Goal: Information Seeking & Learning: Compare options

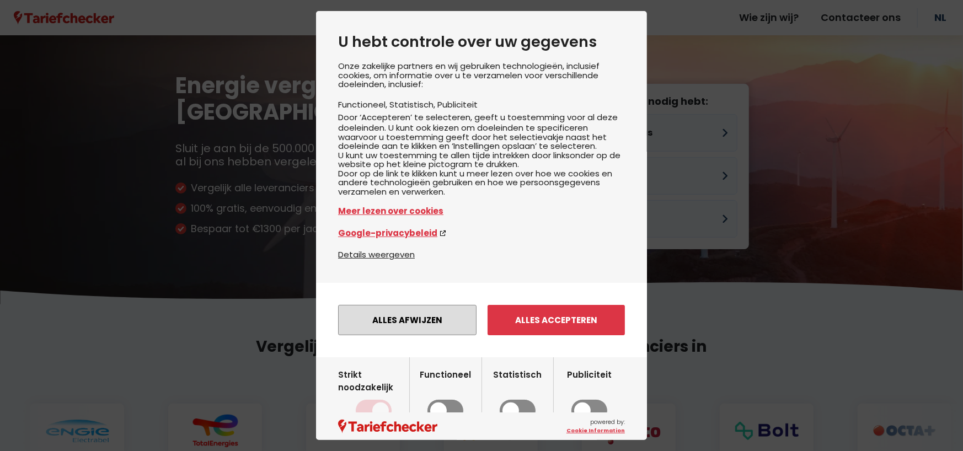
click at [413, 335] on button "Alles afwijzen" at bounding box center [407, 320] width 138 height 30
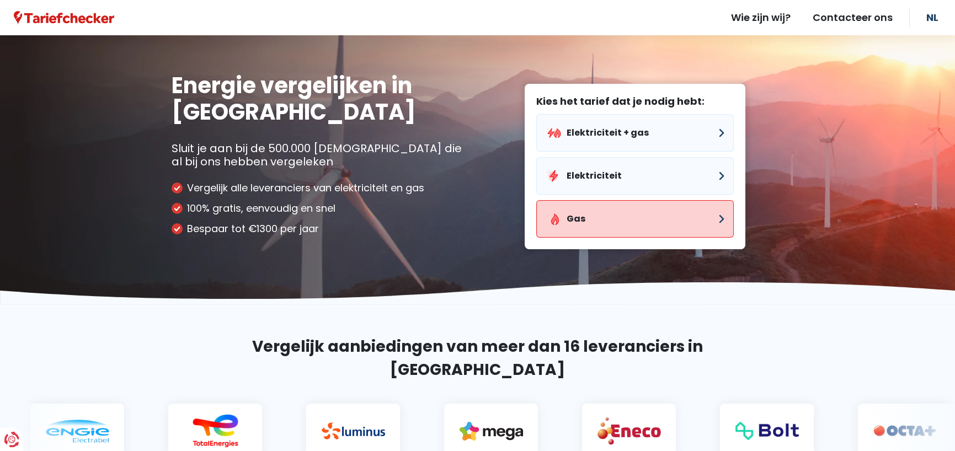
click at [684, 217] on button "Gas" at bounding box center [634, 219] width 197 height 38
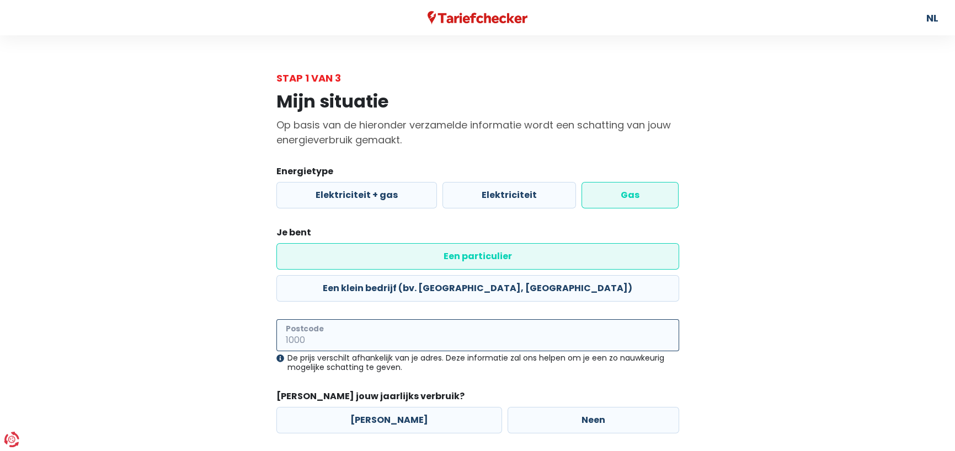
click at [298, 319] on input "Postcode" at bounding box center [477, 335] width 403 height 32
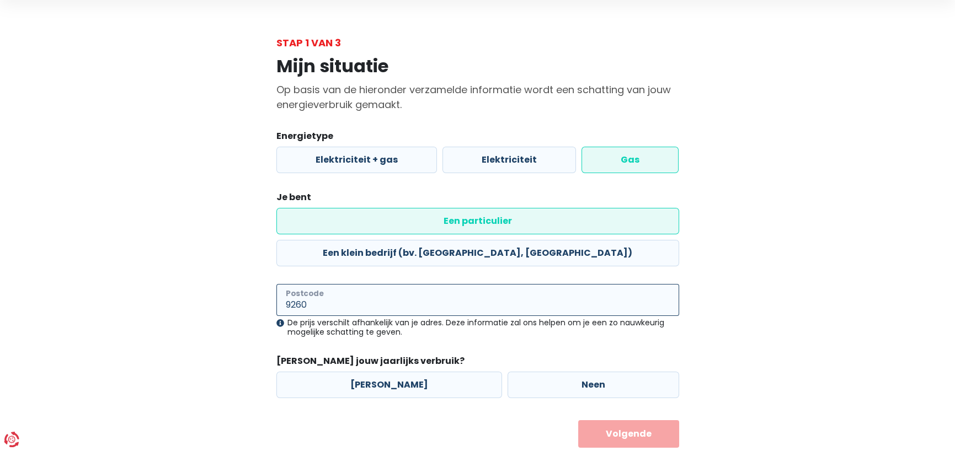
click at [325, 284] on input "9260" at bounding box center [477, 300] width 403 height 32
type input "9260"
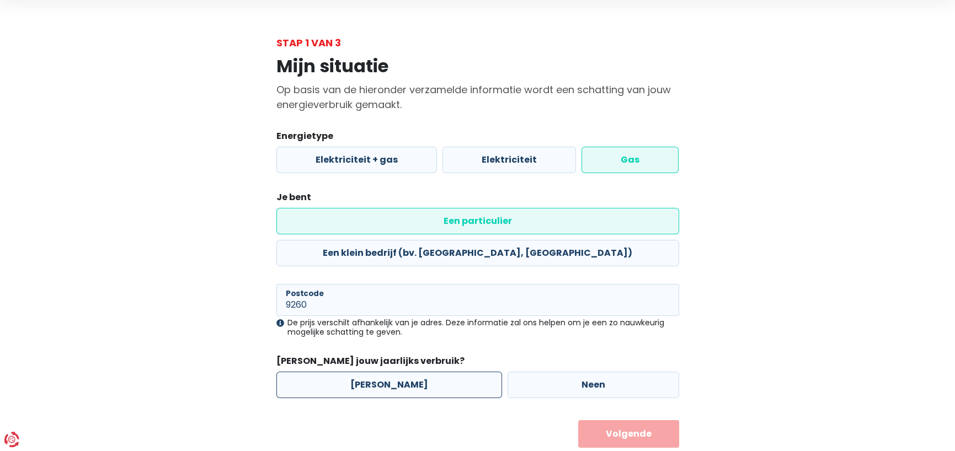
click at [327, 372] on label "[PERSON_NAME]" at bounding box center [389, 385] width 226 height 26
click at [327, 372] on input "[PERSON_NAME]" at bounding box center [389, 385] width 226 height 26
radio input "true"
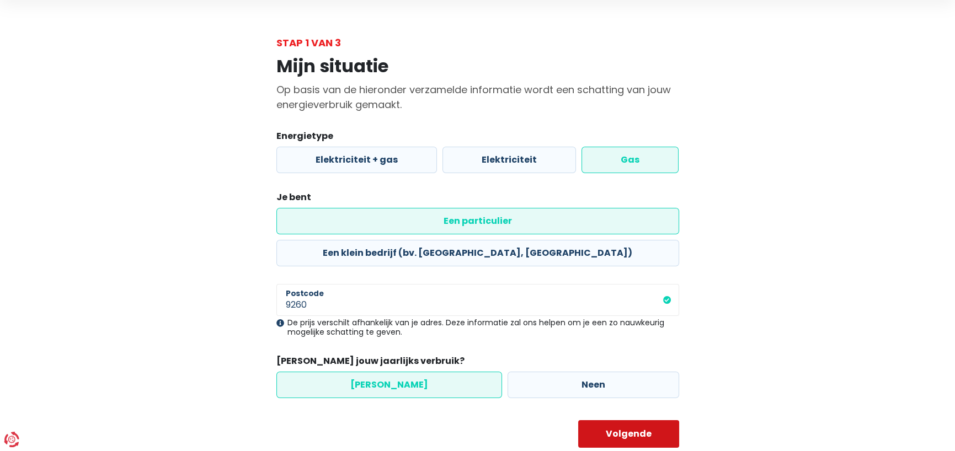
click at [623, 420] on button "Volgende" at bounding box center [628, 434] width 101 height 28
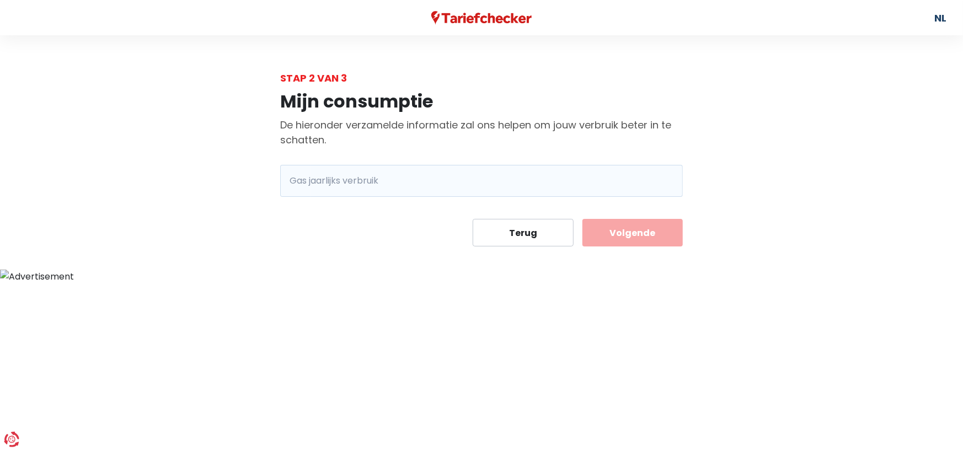
click at [292, 175] on span "kWh" at bounding box center [295, 181] width 30 height 32
click at [328, 175] on input "Gas jaarlijks verbruik" at bounding box center [497, 181] width 372 height 32
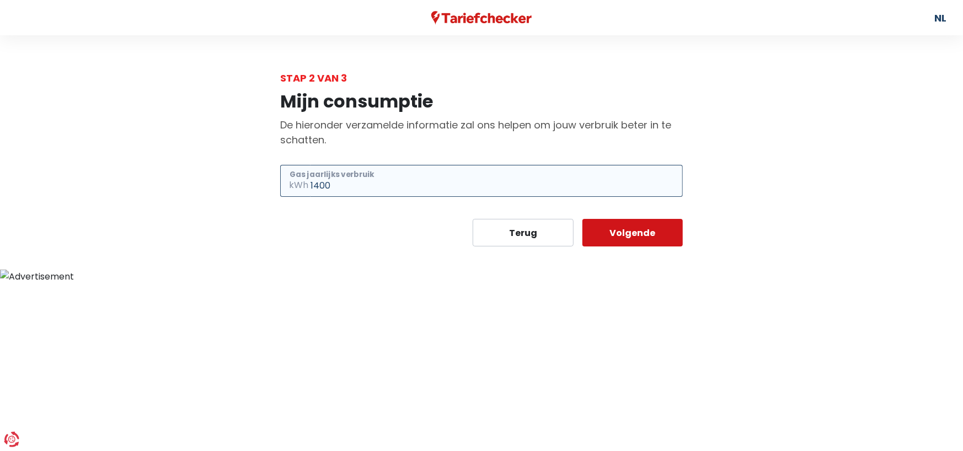
type input "1400"
click at [623, 232] on button "Volgende" at bounding box center [632, 233] width 101 height 28
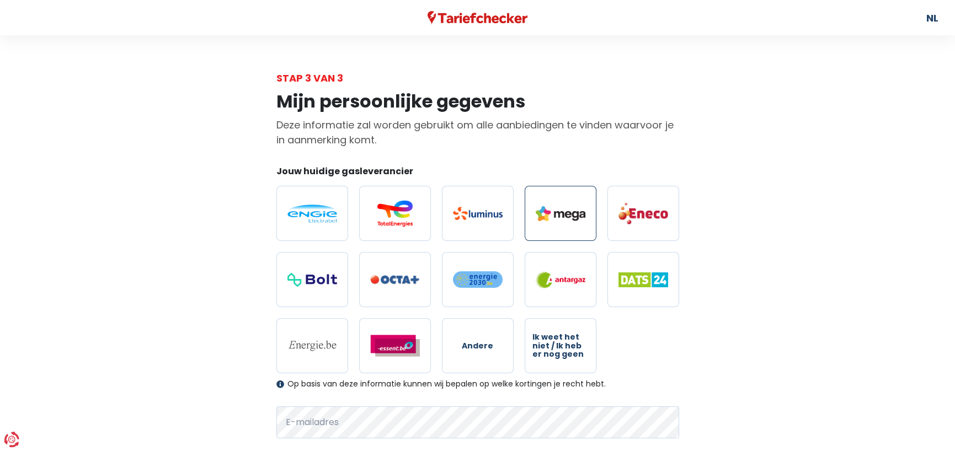
click at [564, 205] on label at bounding box center [561, 213] width 72 height 55
click at [564, 205] on input "radio" at bounding box center [561, 213] width 72 height 55
radio input "true"
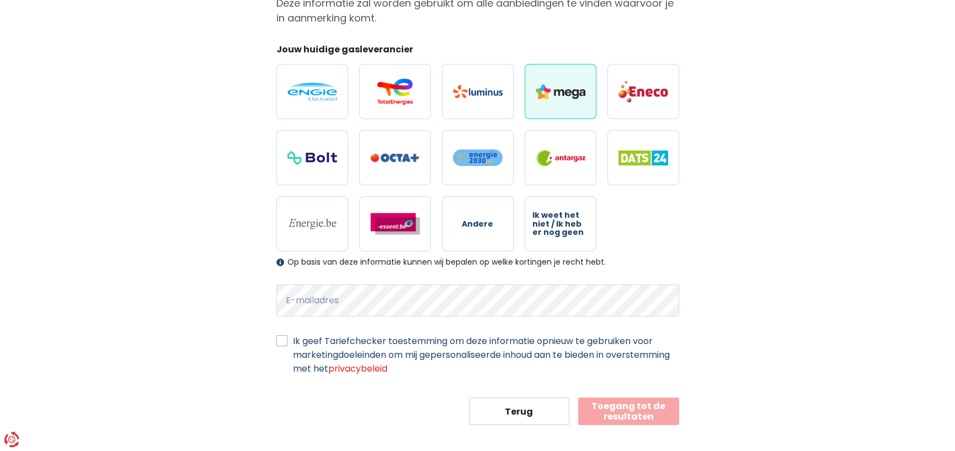
scroll to position [129, 0]
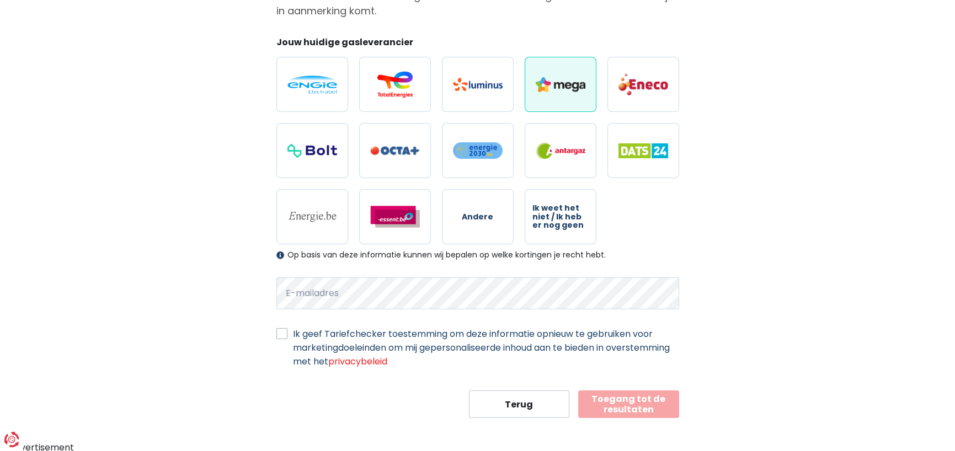
click at [636, 403] on button "Toegang tot de resultaten" at bounding box center [628, 404] width 101 height 28
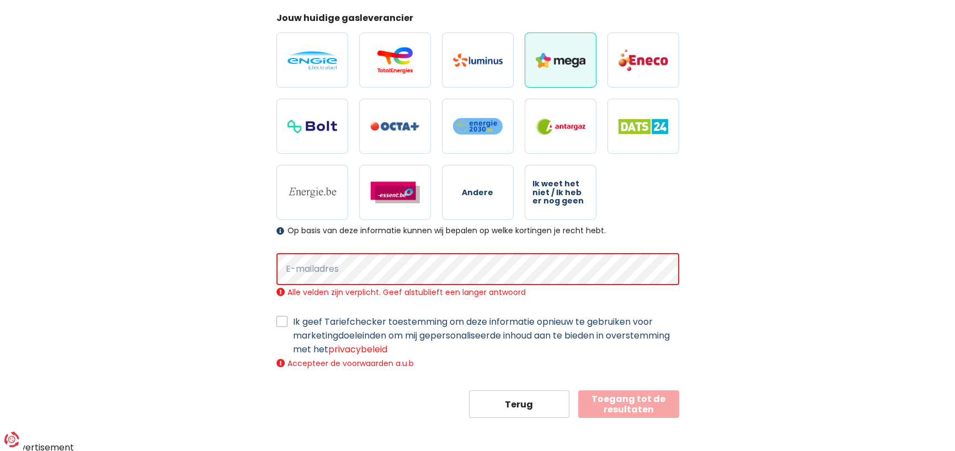
click at [636, 403] on button "Toegang tot de resultaten" at bounding box center [628, 404] width 101 height 28
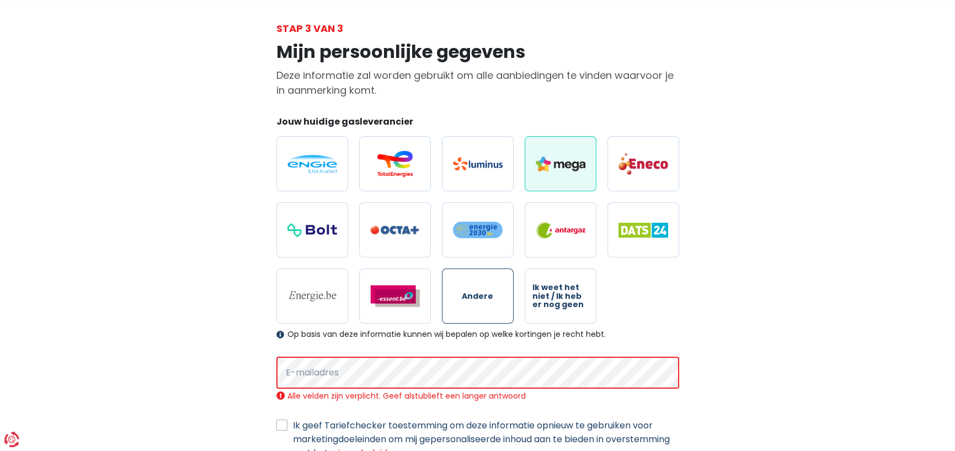
scroll to position [0, 0]
